Goal: Task Accomplishment & Management: Manage account settings

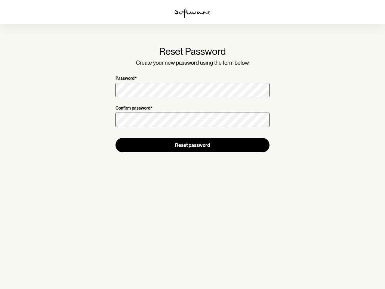
click at [193, 13] on img at bounding box center [193, 13] width 36 height 10
